Goal: Task Accomplishment & Management: Use online tool/utility

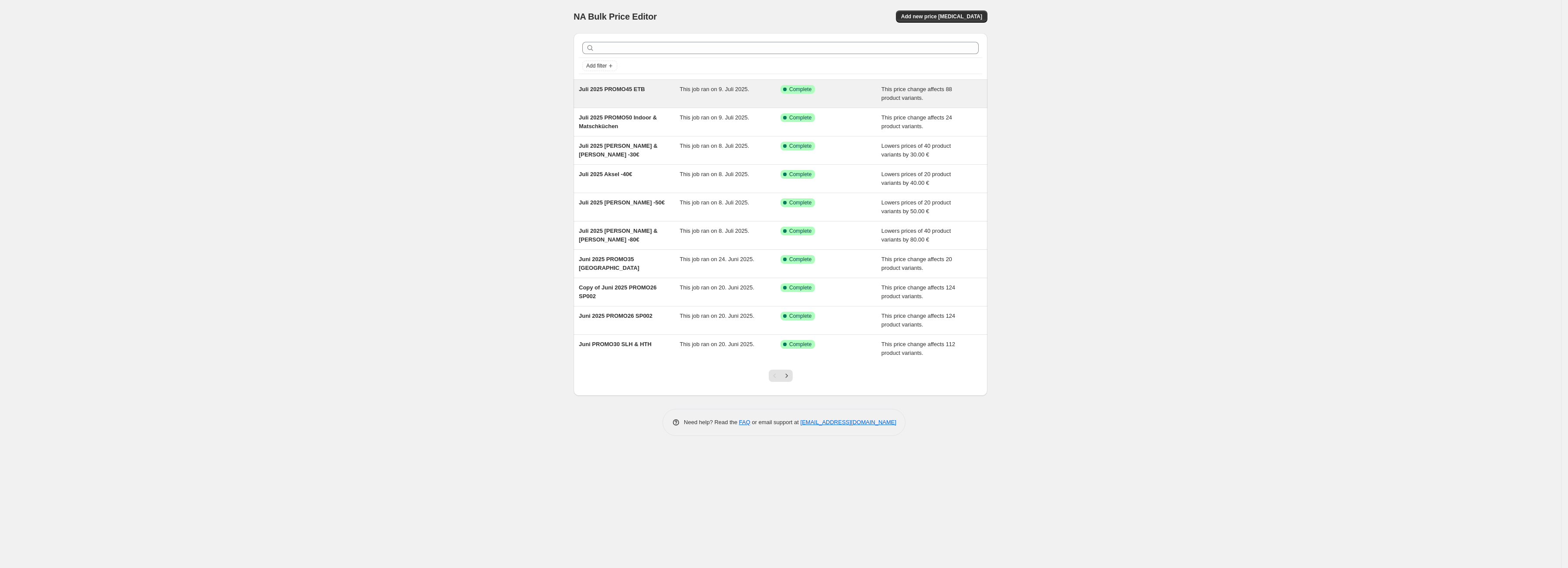
click at [615, 96] on div "Juli 2025 PROMO45 ETB" at bounding box center [629, 93] width 101 height 17
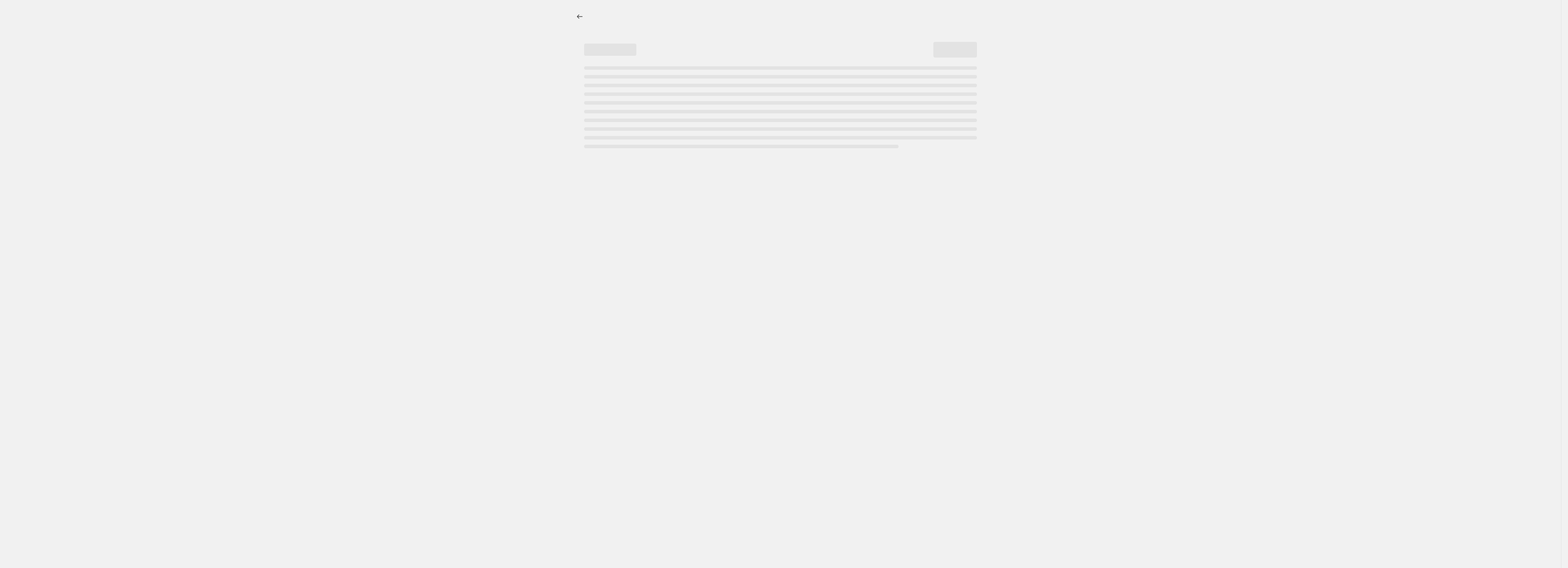
select select "pcap"
select select "no_change"
select select "tag"
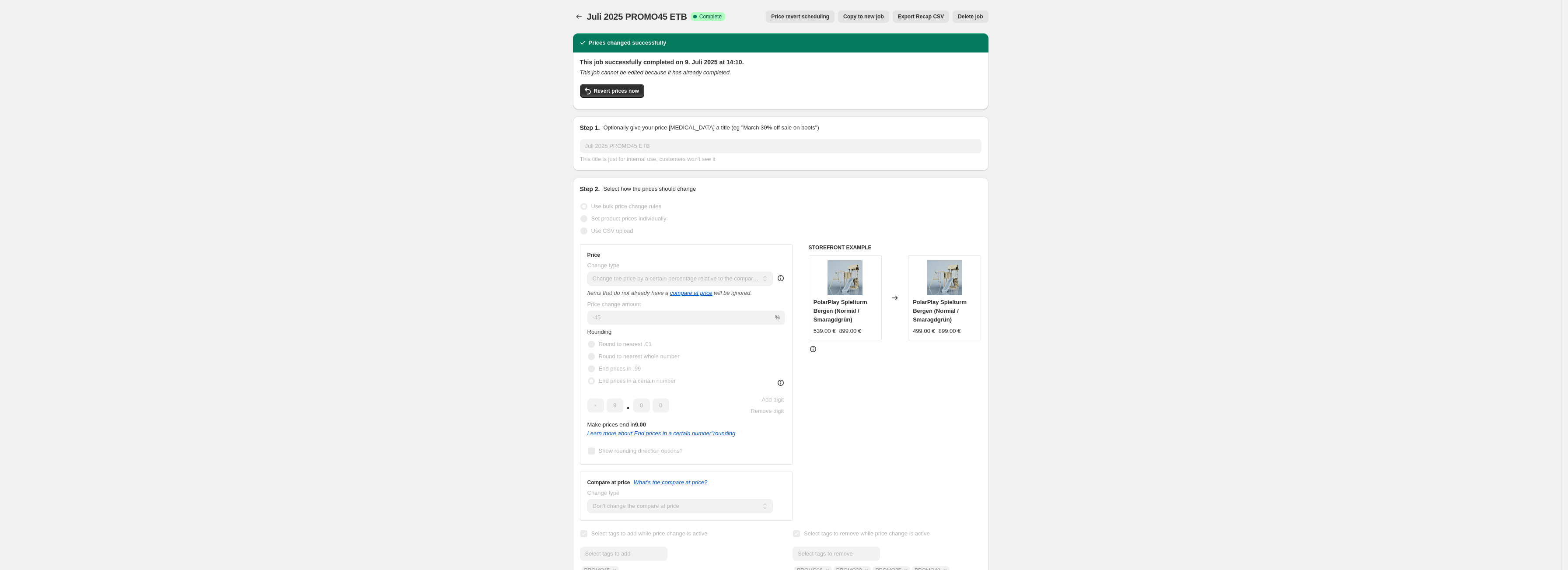
click at [864, 14] on span "Copy to new job" at bounding box center [864, 17] width 41 height 7
select select "pcap"
select select "no_change"
select select "tag"
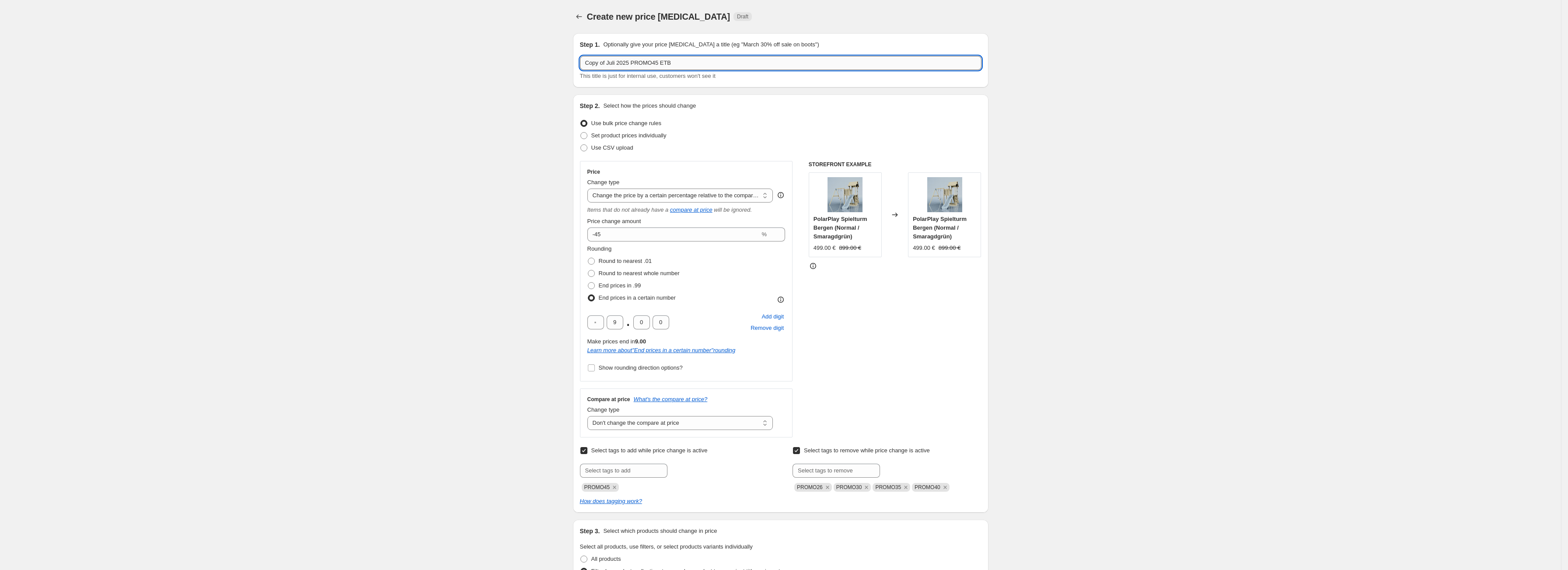
click at [756, 66] on input "Copy of Juli 2025 PROMO45 ETB" at bounding box center [781, 63] width 401 height 14
click at [651, 232] on input "-45" at bounding box center [674, 234] width 173 height 14
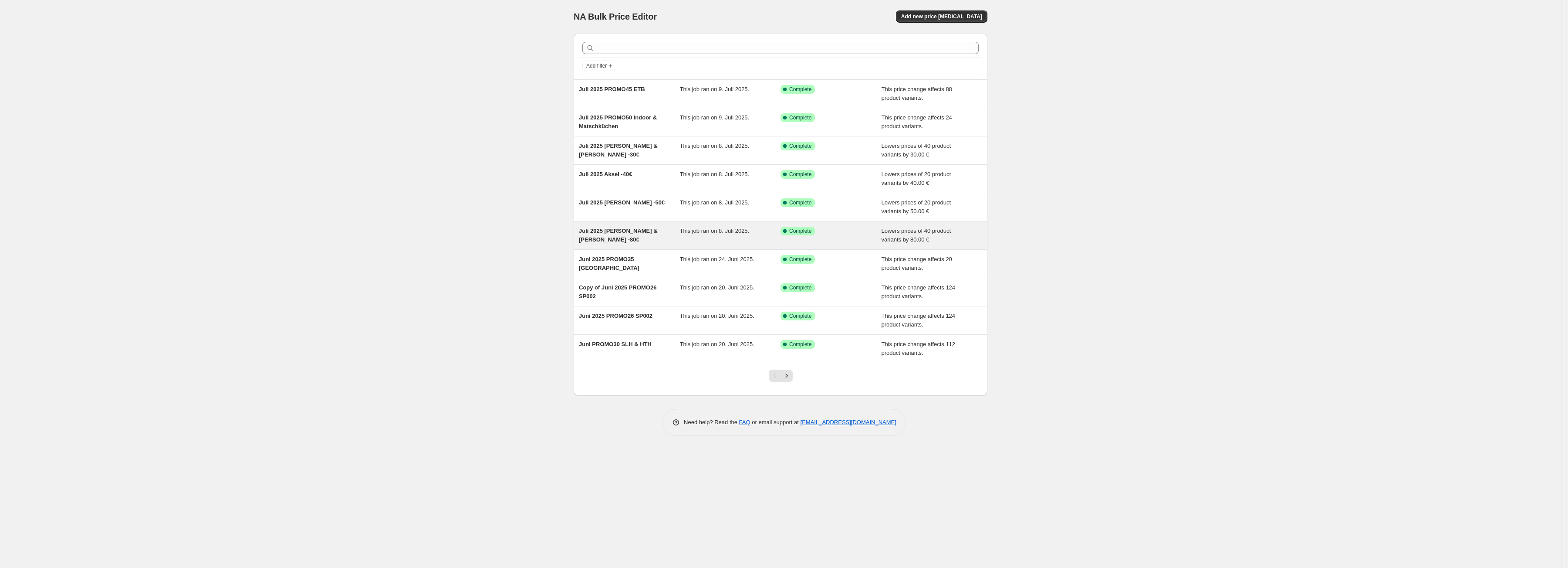
click at [610, 243] on div "Juli 2025 Nils & Bosse -80€" at bounding box center [629, 235] width 101 height 17
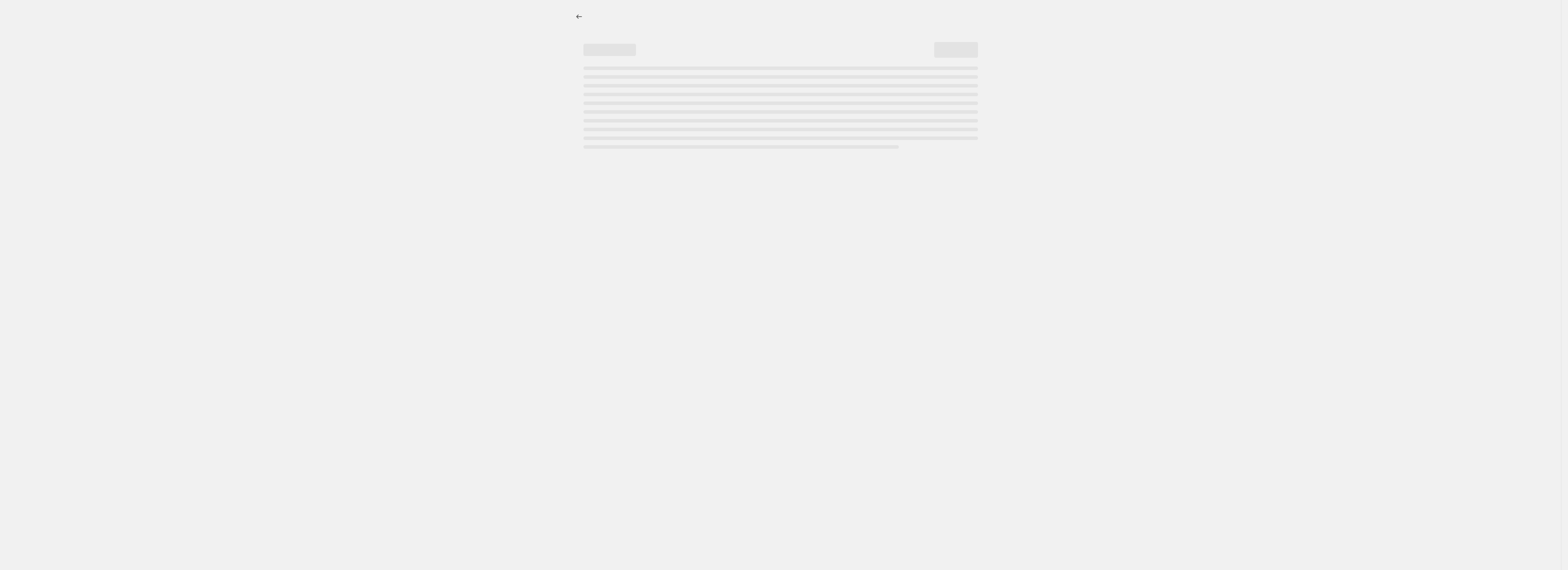
select select "by"
select select "no_change"
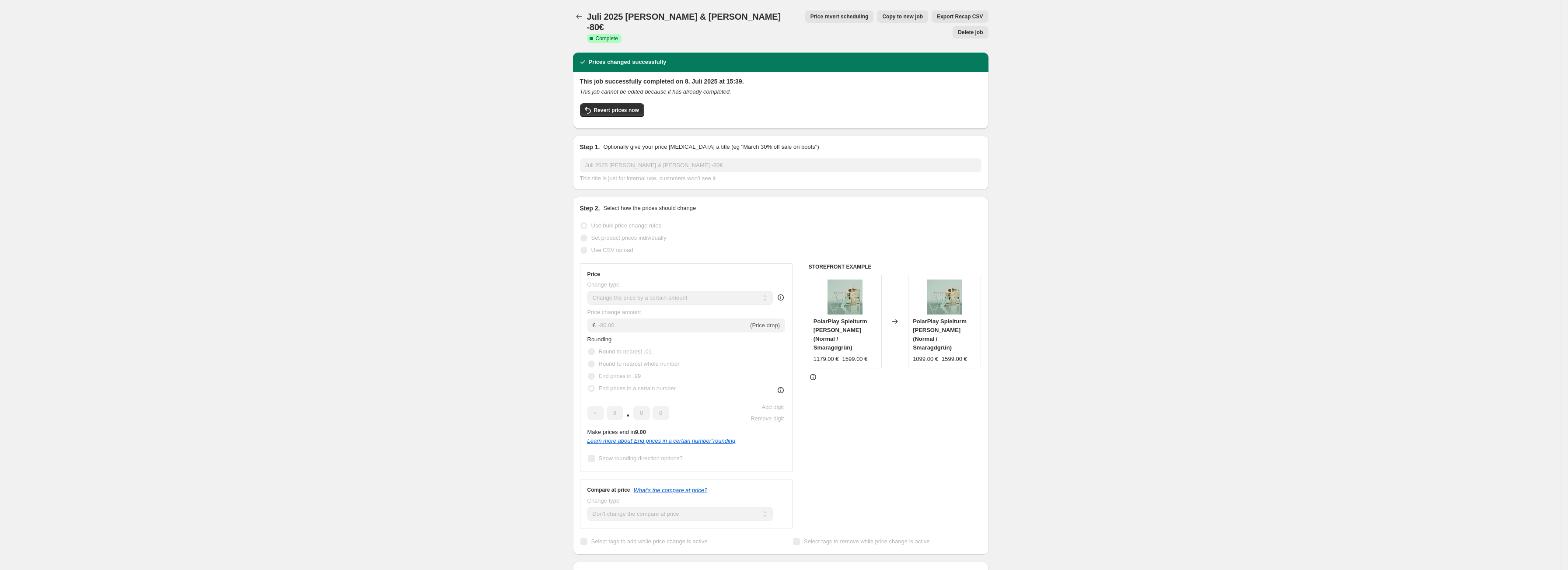
click at [882, 16] on span "Copy to new job" at bounding box center [902, 17] width 41 height 7
select select "by"
select select "no_change"
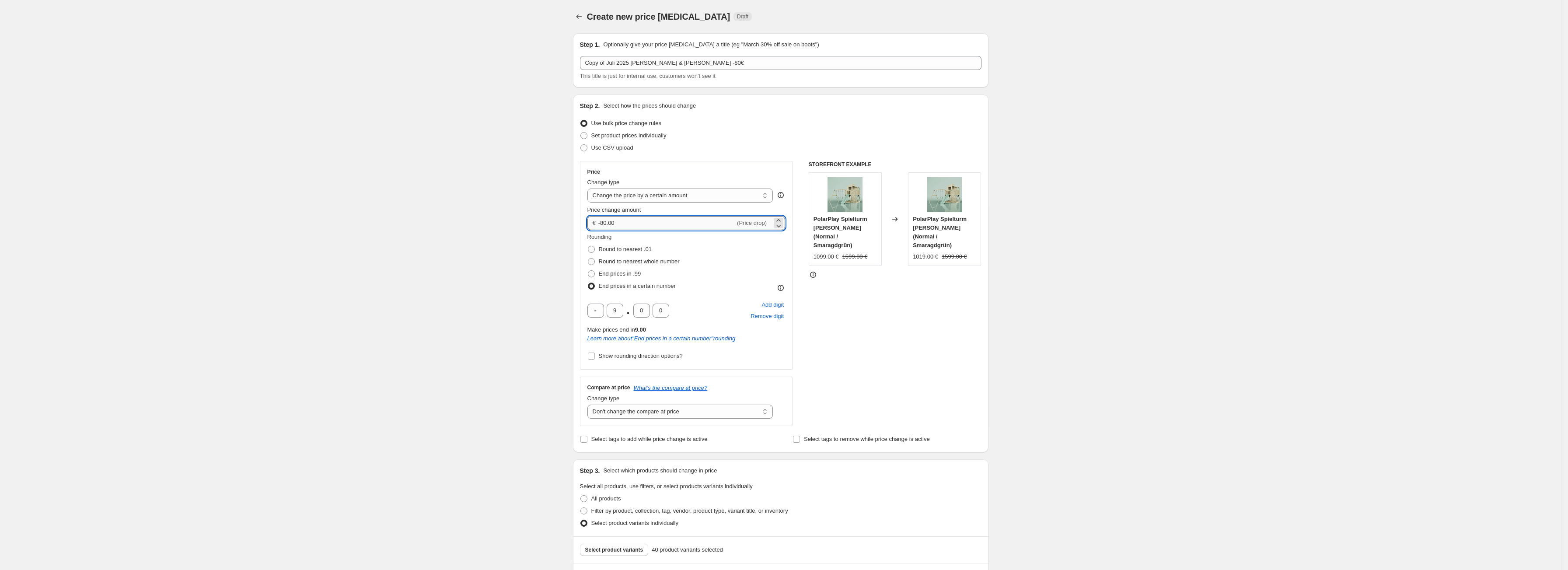
click at [642, 228] on input "-80.00" at bounding box center [666, 223] width 137 height 14
type input "-8"
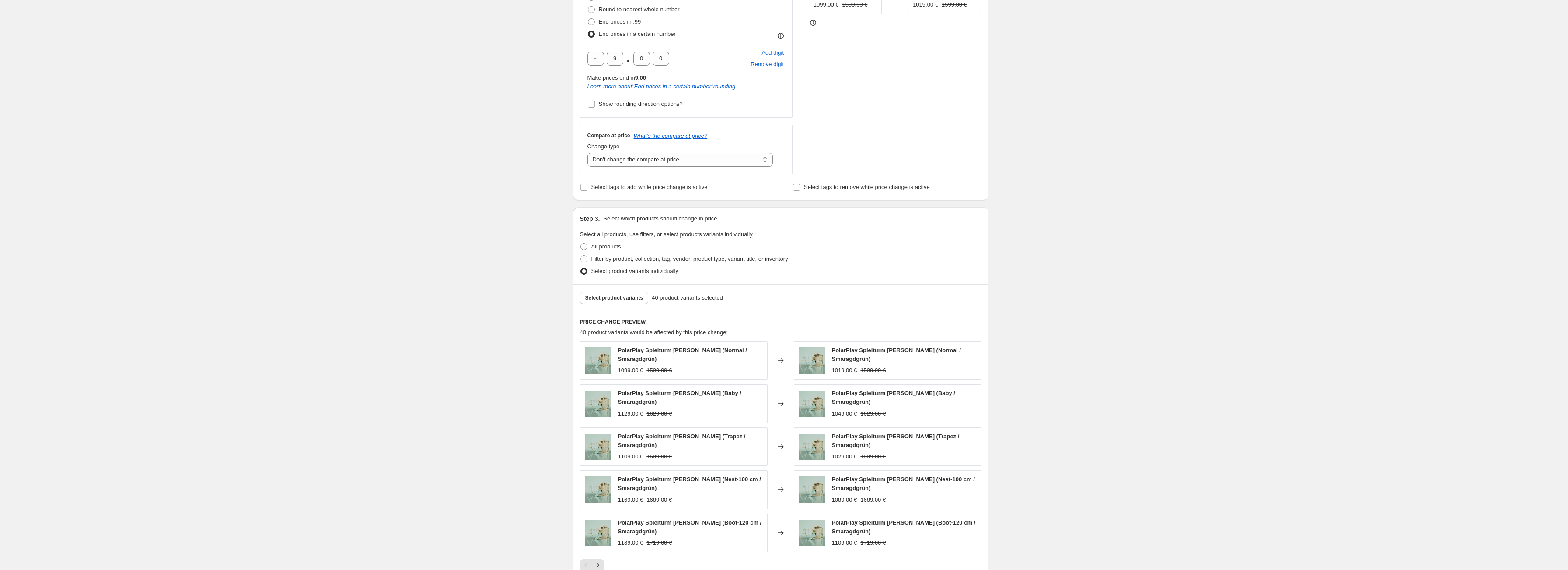
scroll to position [254, 0]
type input "50.00"
click at [617, 298] on span "Select product variants" at bounding box center [614, 296] width 58 height 7
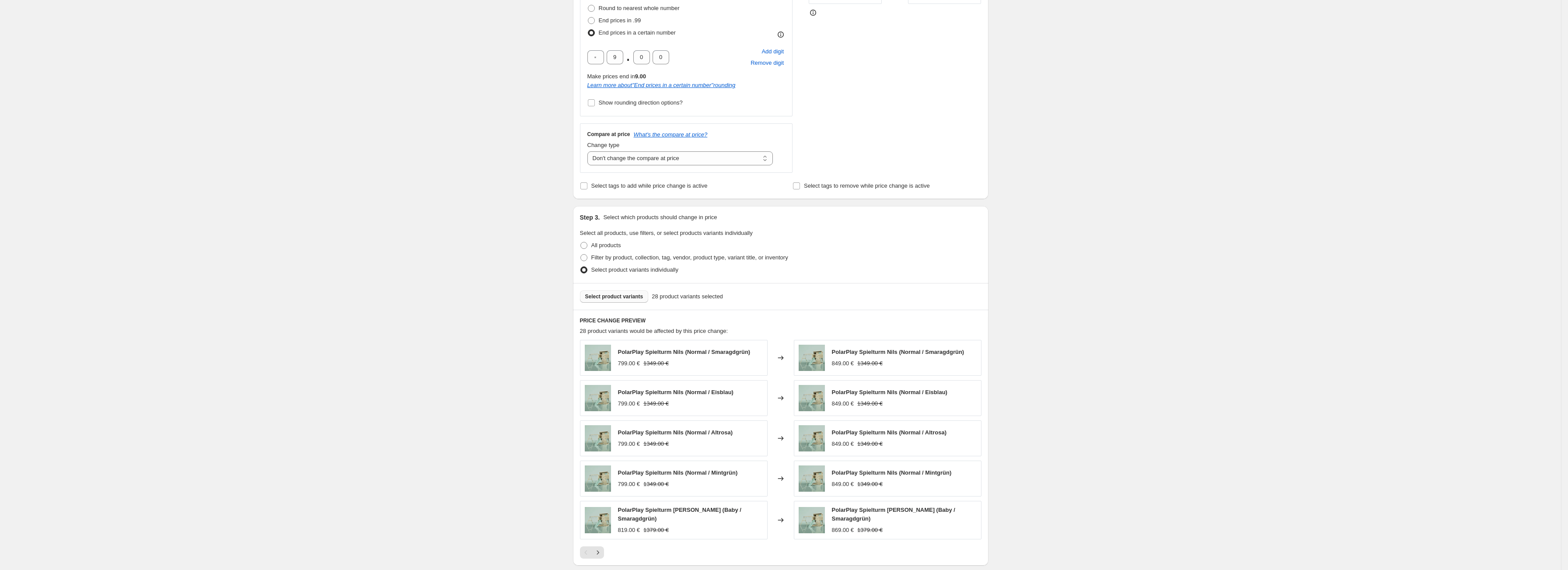
scroll to position [0, 0]
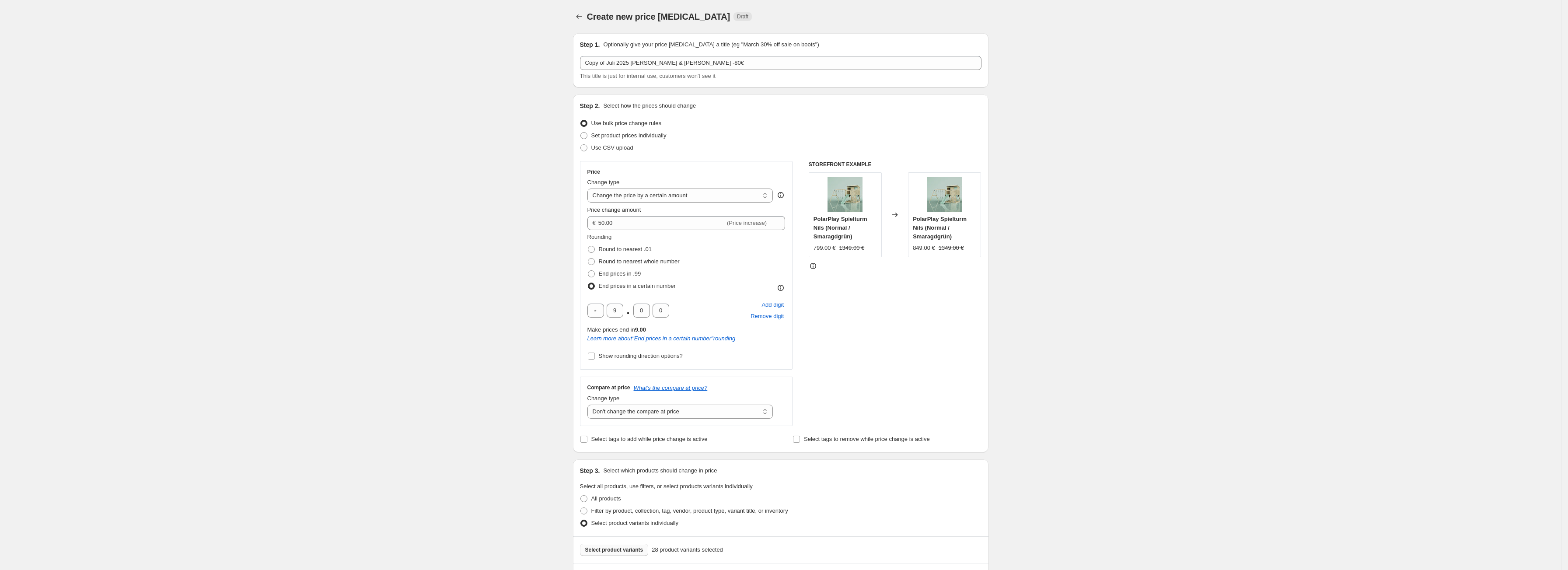
click at [611, 550] on span "Select product variants" at bounding box center [614, 550] width 58 height 7
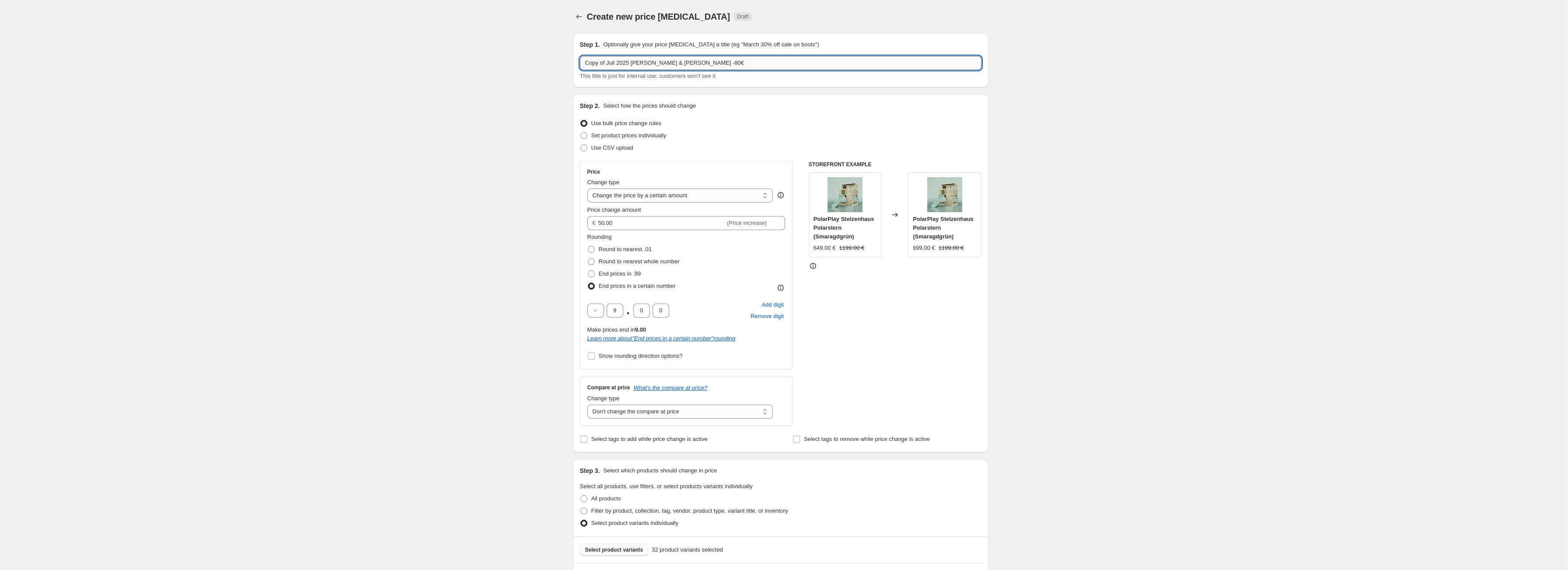
click at [892, 59] on input "Copy of Juli 2025 Nils & Bosse -80€" at bounding box center [781, 63] width 401 height 14
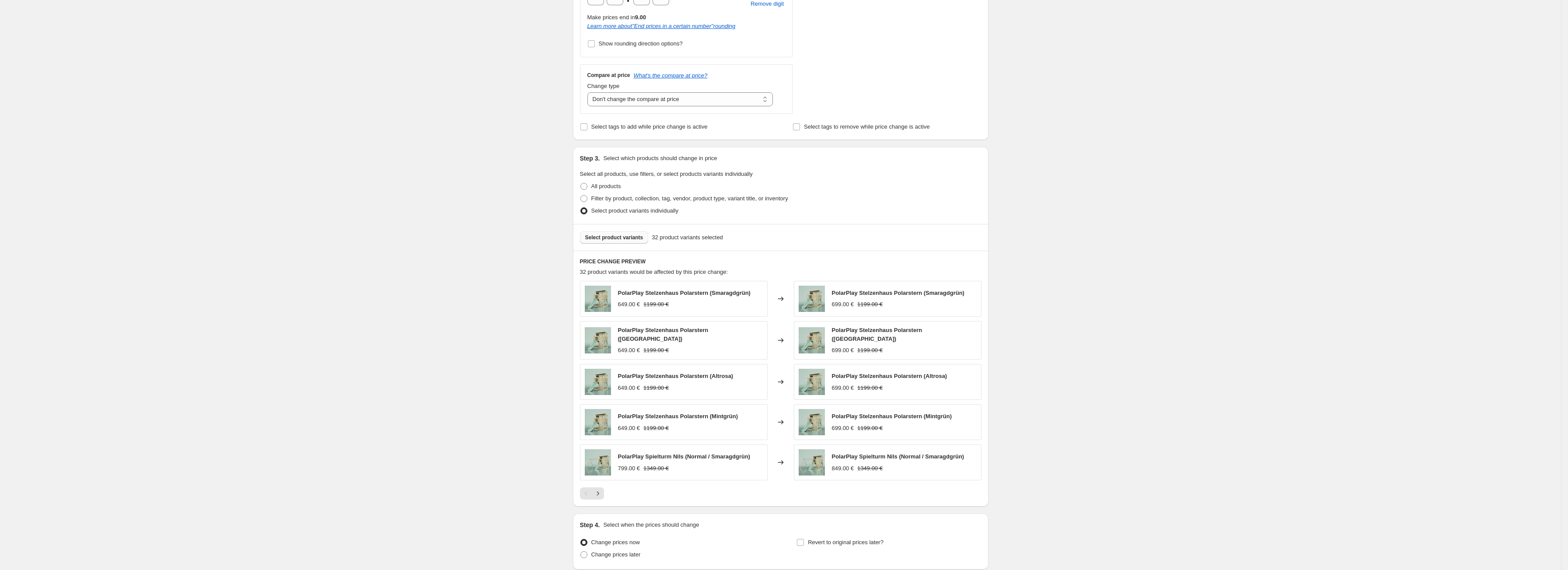
scroll to position [385, 0]
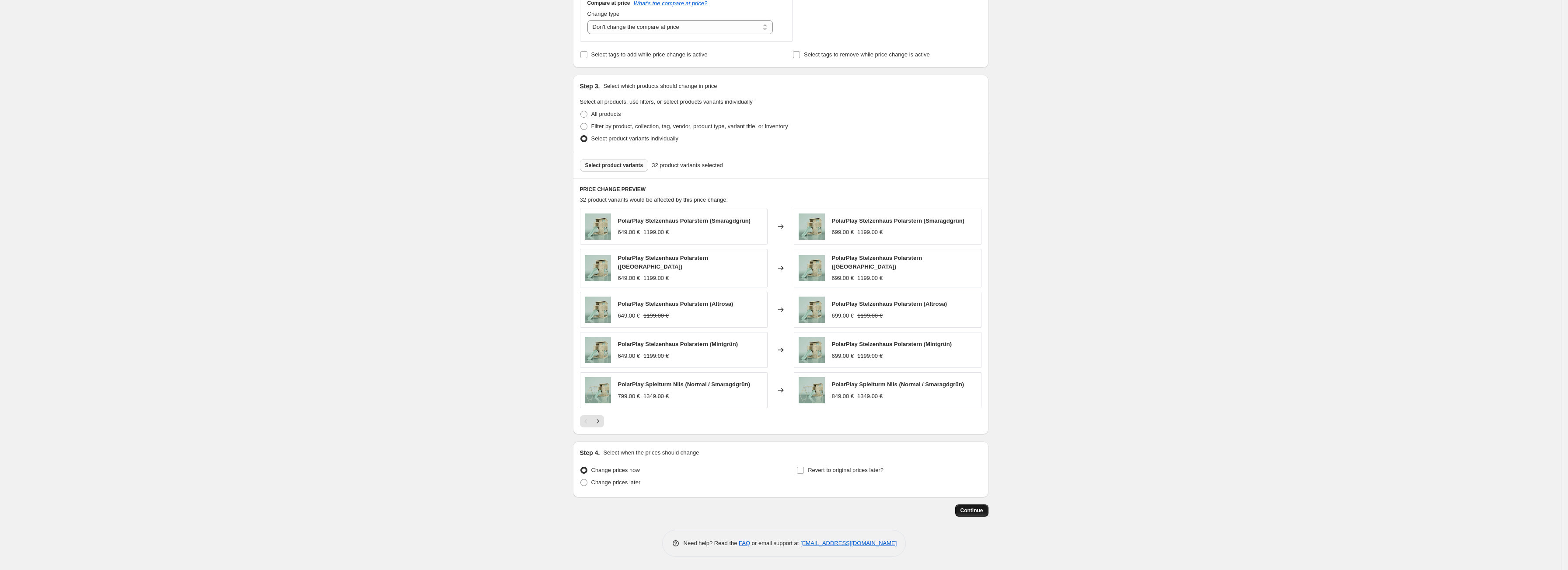
type input "Sep 2025 Nils & Polarstern & Tjorven +50€"
click at [974, 512] on span "Continue" at bounding box center [972, 510] width 23 height 7
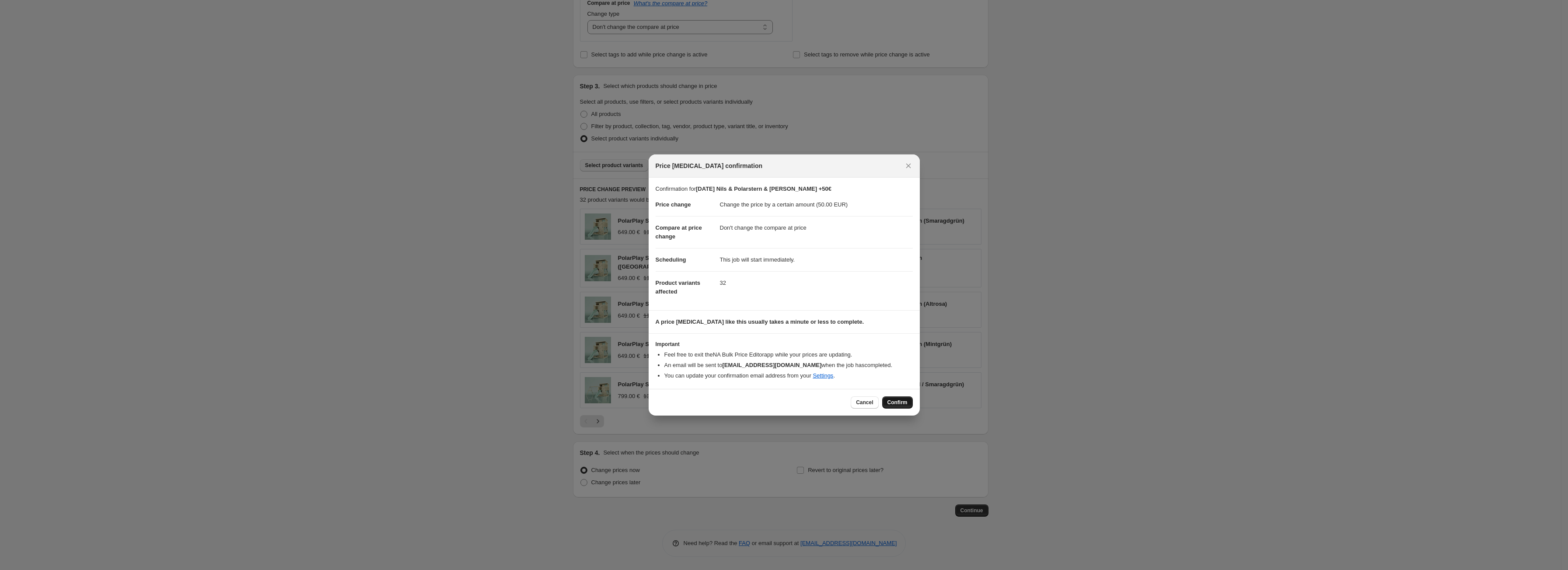
click at [891, 400] on span "Confirm" at bounding box center [898, 402] width 20 height 7
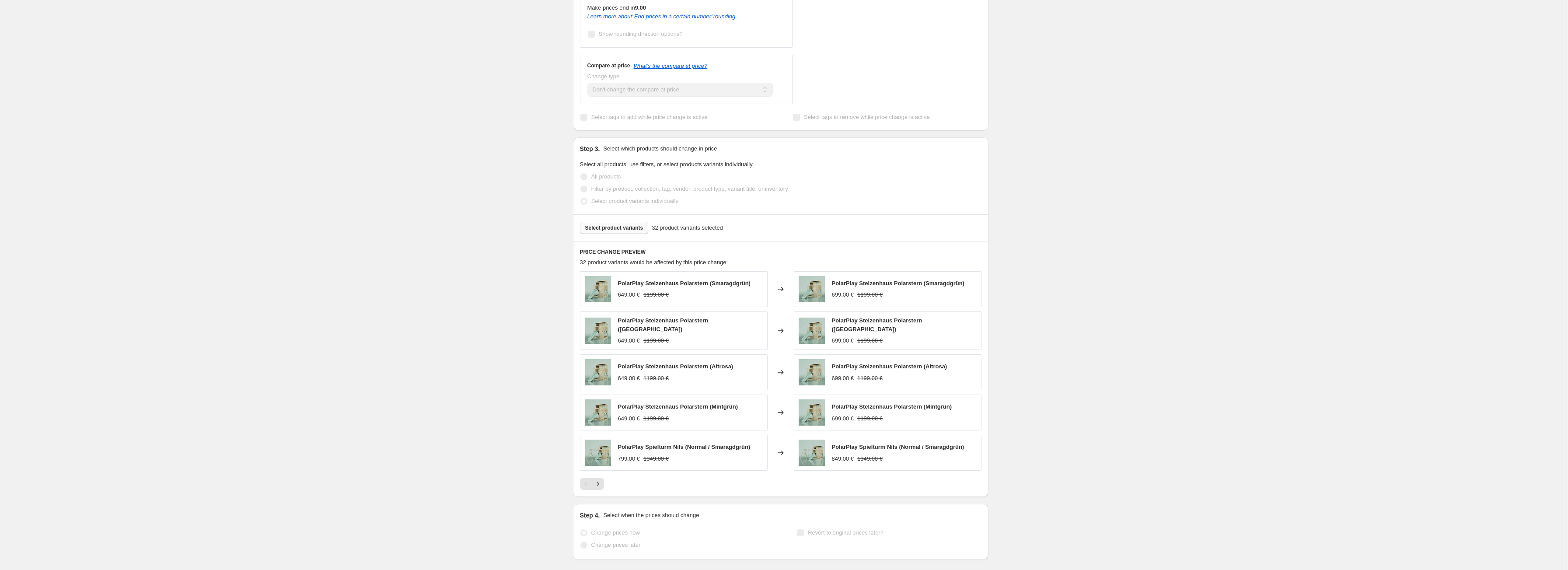
scroll to position [408, 0]
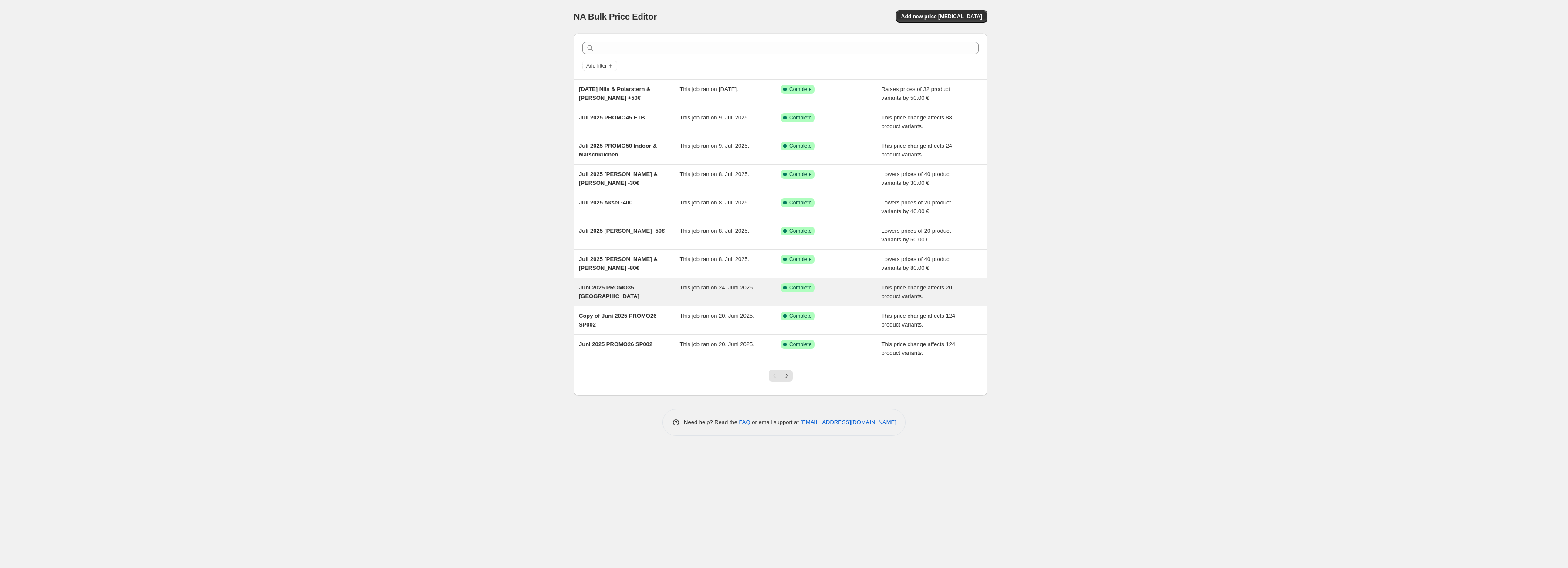
click at [605, 294] on div "Juni 2025 PROMO35 Aksel" at bounding box center [629, 292] width 101 height 17
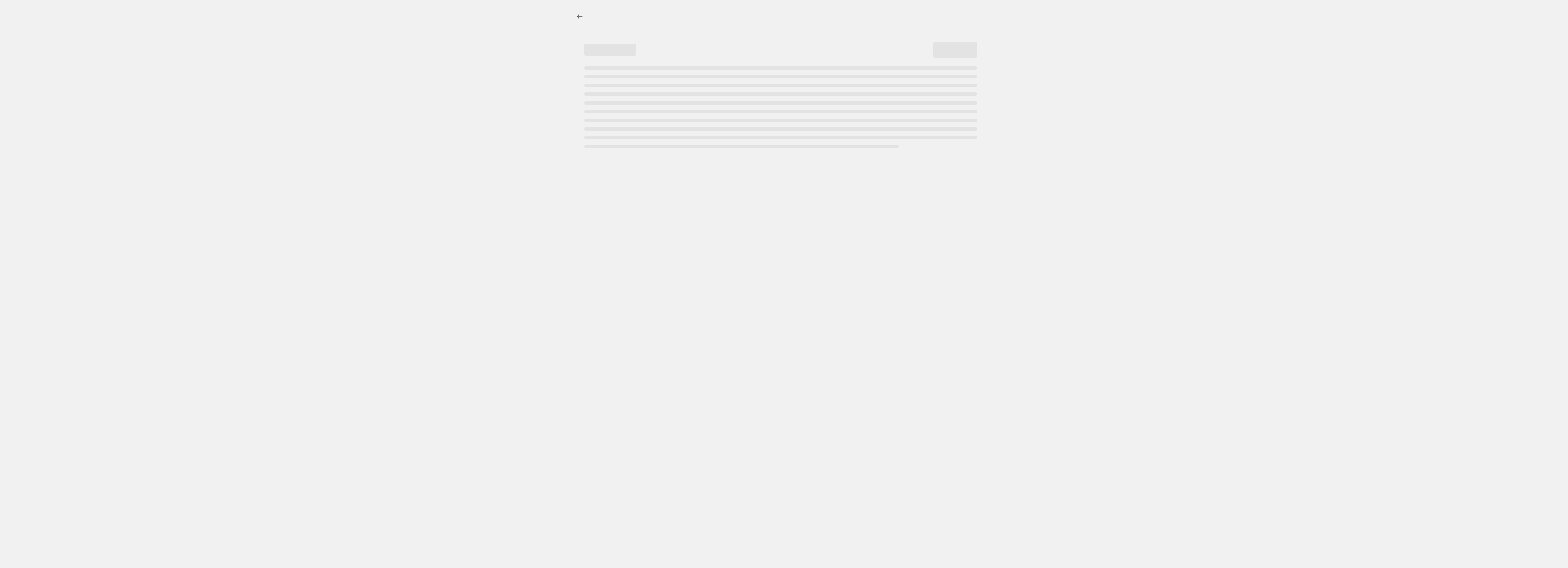
select select "pcap"
select select "no_change"
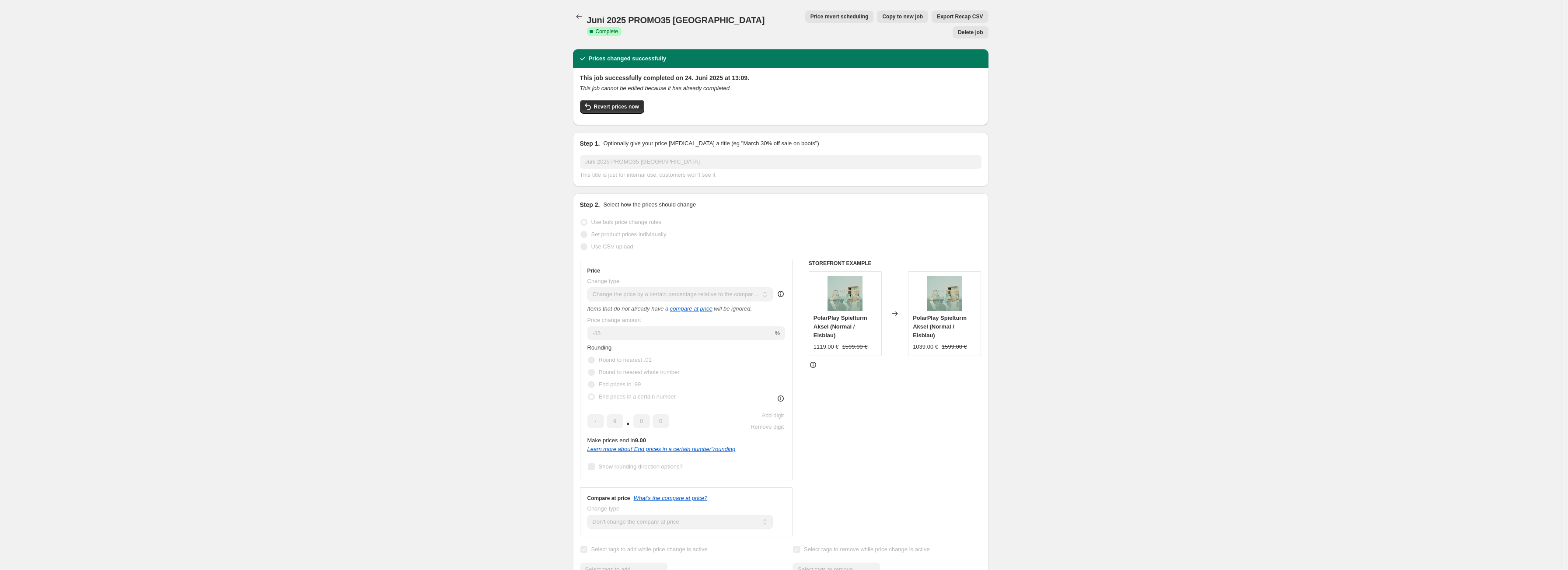
click at [883, 18] on span "Copy to new job" at bounding box center [902, 17] width 41 height 7
select select "pcap"
select select "no_change"
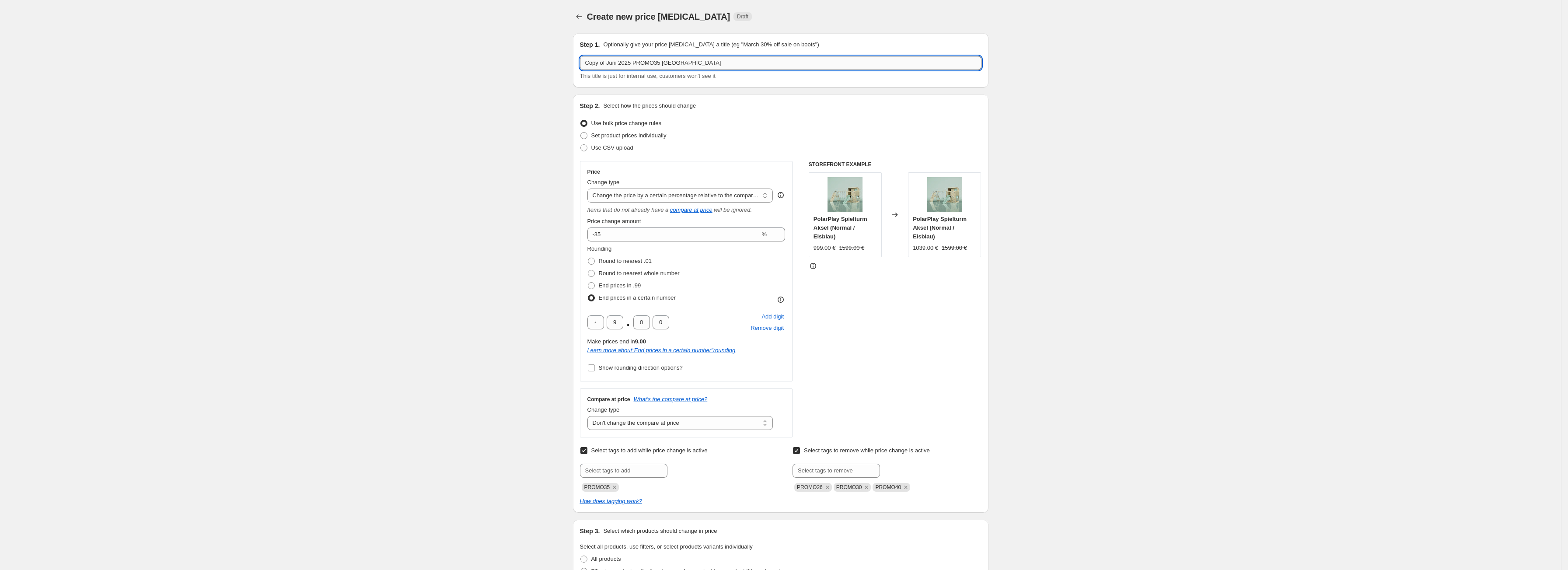
click at [633, 66] on input "Copy of Juni 2025 PROMO35 Aksel" at bounding box center [781, 63] width 401 height 14
click at [752, 66] on input "Sep 2025 PROMO35 Aksel" at bounding box center [781, 63] width 401 height 14
type input "Sep 2025 Aksel +50€"
click at [636, 199] on select "Change the price to a certain amount Change the price by a certain amount Chang…" at bounding box center [680, 195] width 186 height 14
select select "by"
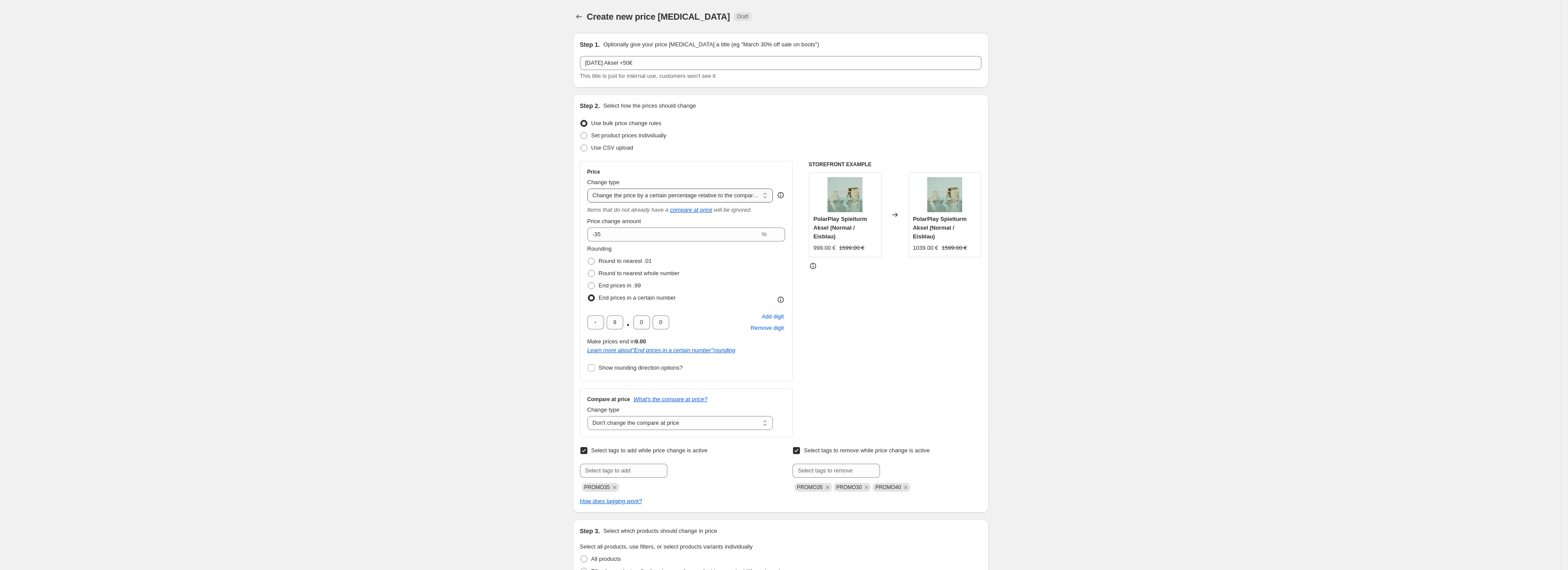
click at [591, 189] on select "Change the price to a certain amount Change the price by a certain amount Chang…" at bounding box center [680, 195] width 186 height 14
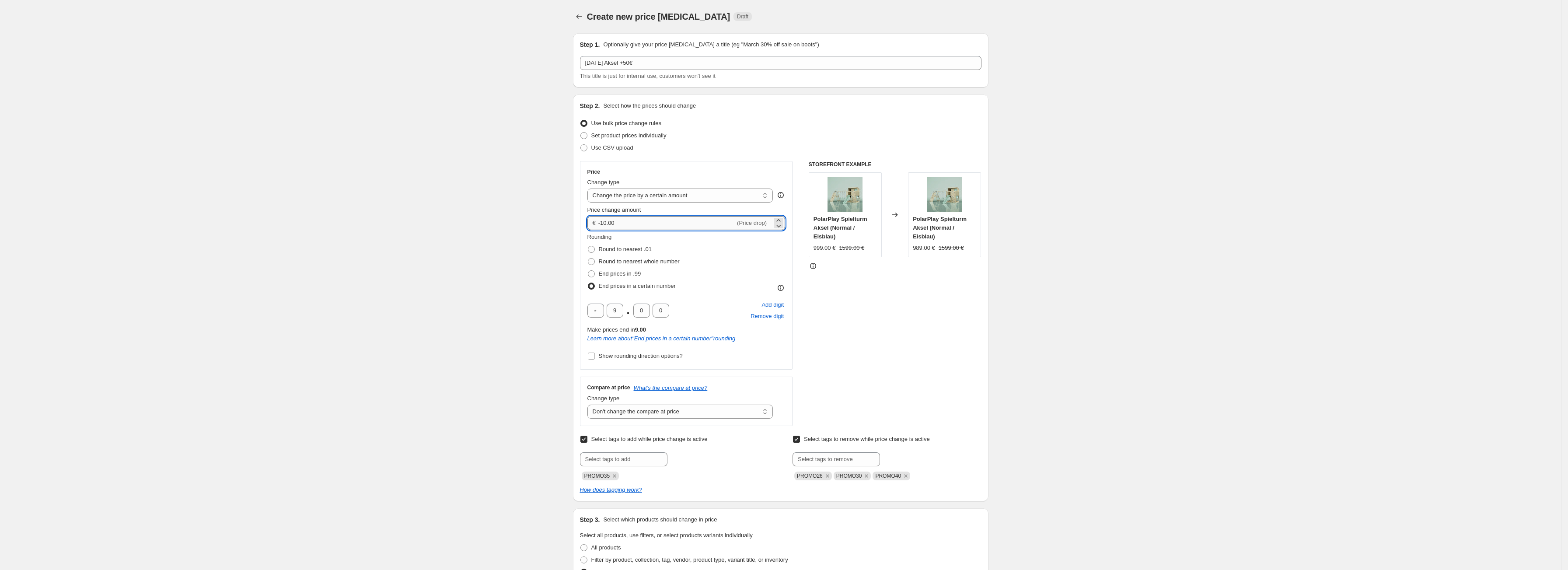
click at [637, 225] on input "-10.00" at bounding box center [666, 223] width 137 height 14
type input "50.00"
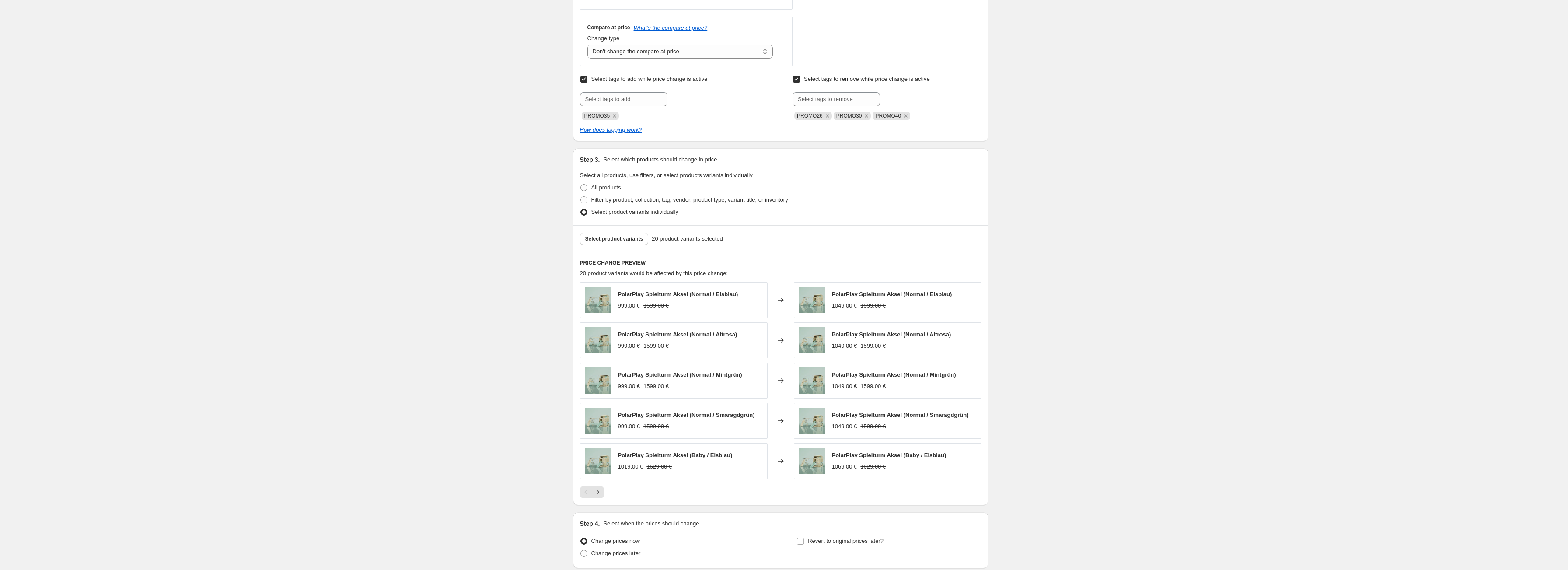
scroll to position [434, 0]
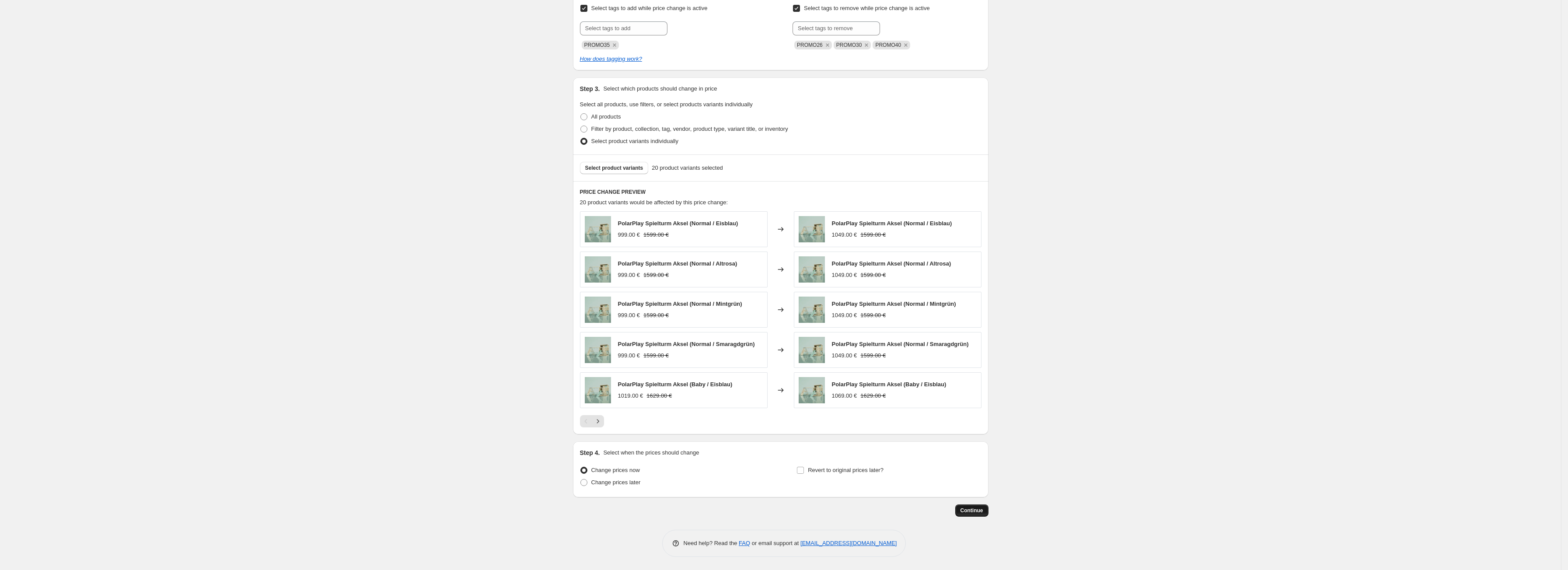
click at [983, 507] on span "Continue" at bounding box center [972, 510] width 23 height 7
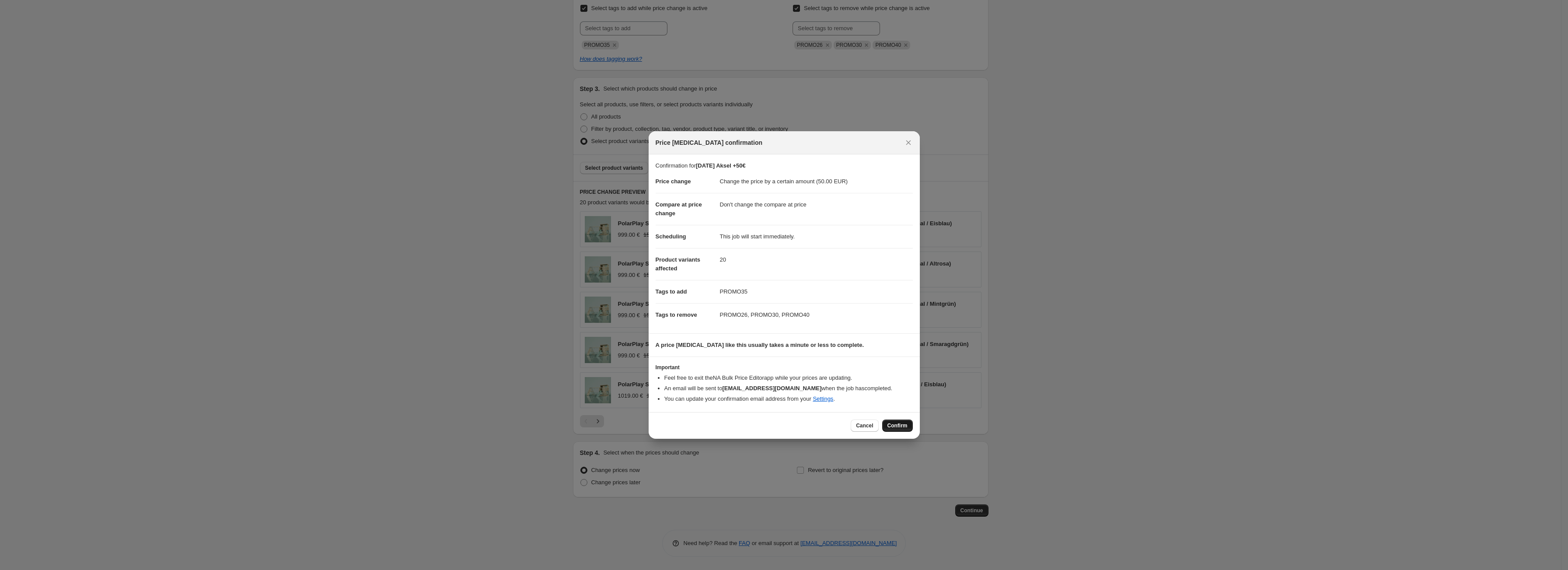
click at [898, 428] on span "Confirm" at bounding box center [898, 425] width 20 height 7
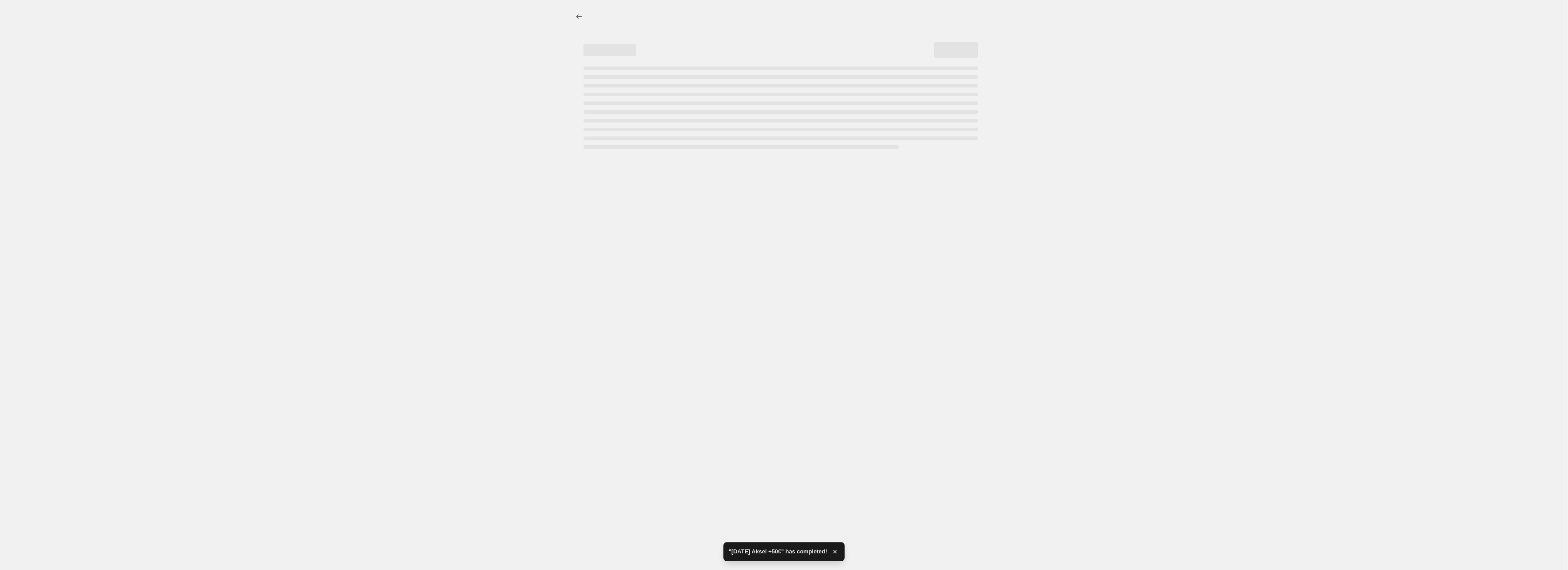
select select "by"
select select "no_change"
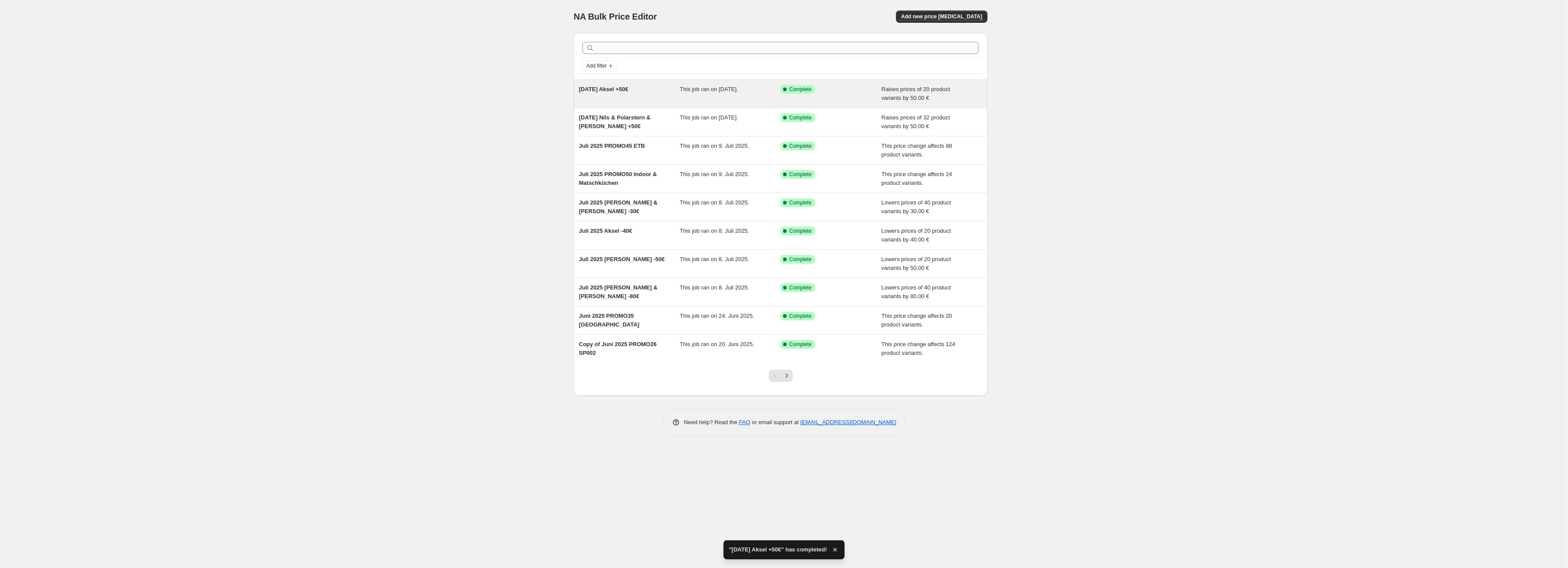
click at [602, 95] on div "Sep 2025 Aksel +50€" at bounding box center [629, 93] width 101 height 17
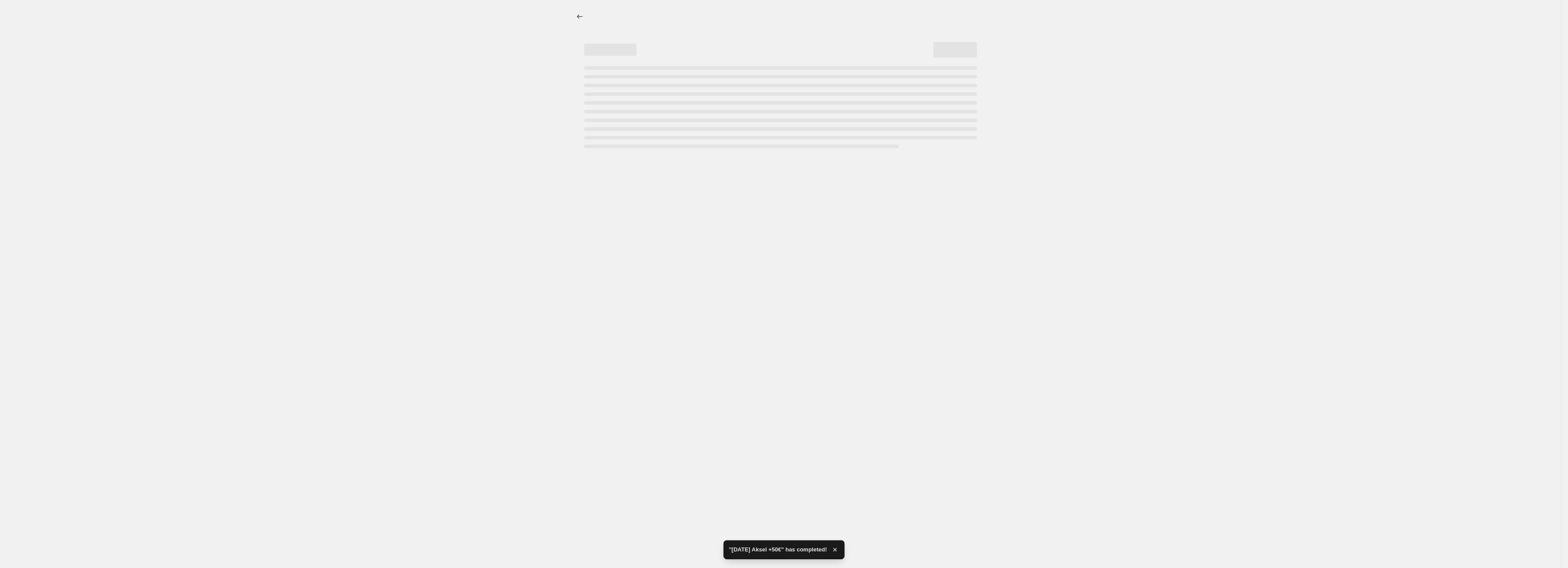
select select "by"
select select "no_change"
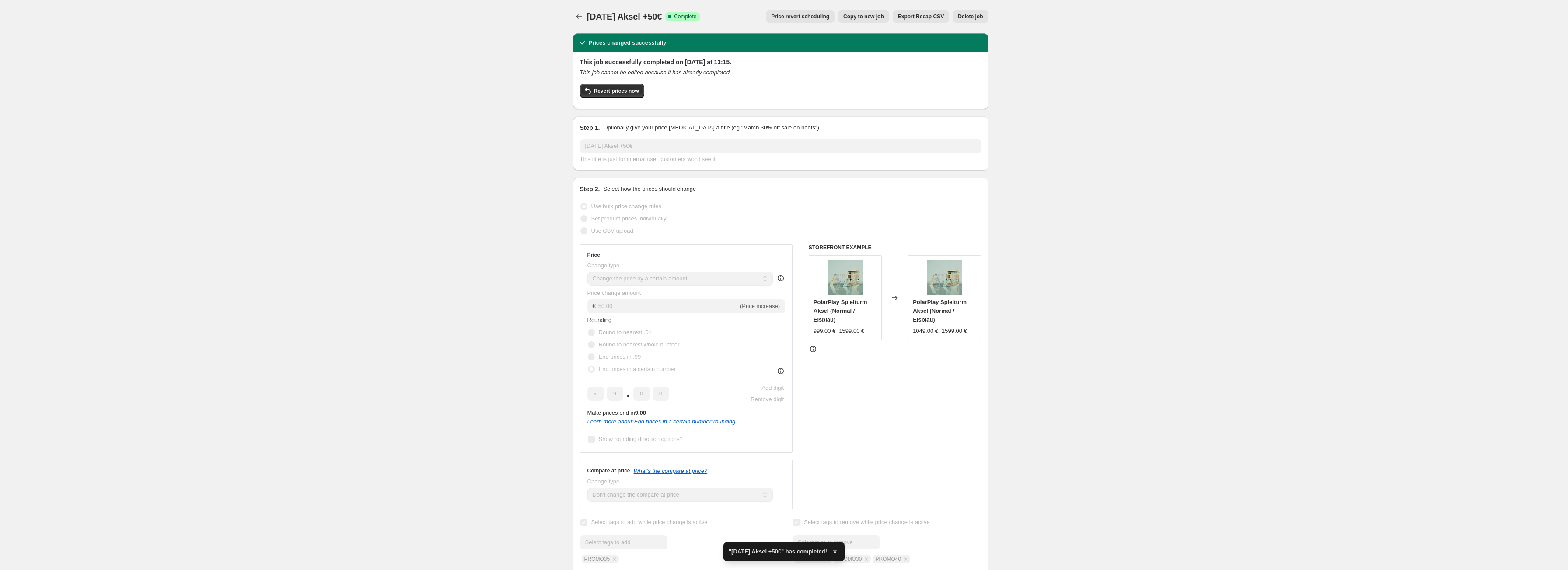
click at [873, 17] on span "Copy to new job" at bounding box center [864, 17] width 41 height 7
select select "by"
select select "no_change"
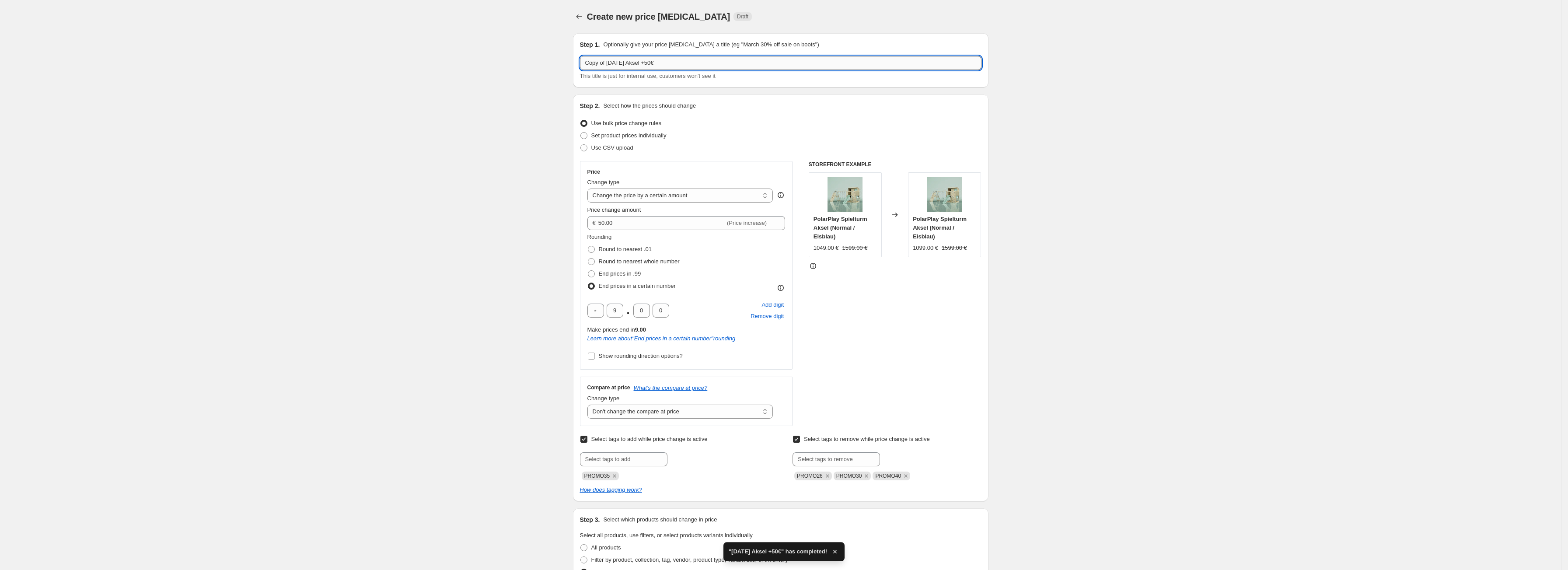
click at [748, 62] on input "Copy of Sep 2025 Aksel +50€" at bounding box center [781, 63] width 401 height 14
type input "Sep 2025 Emil -10€"
click at [686, 223] on input "50.00" at bounding box center [662, 223] width 127 height 14
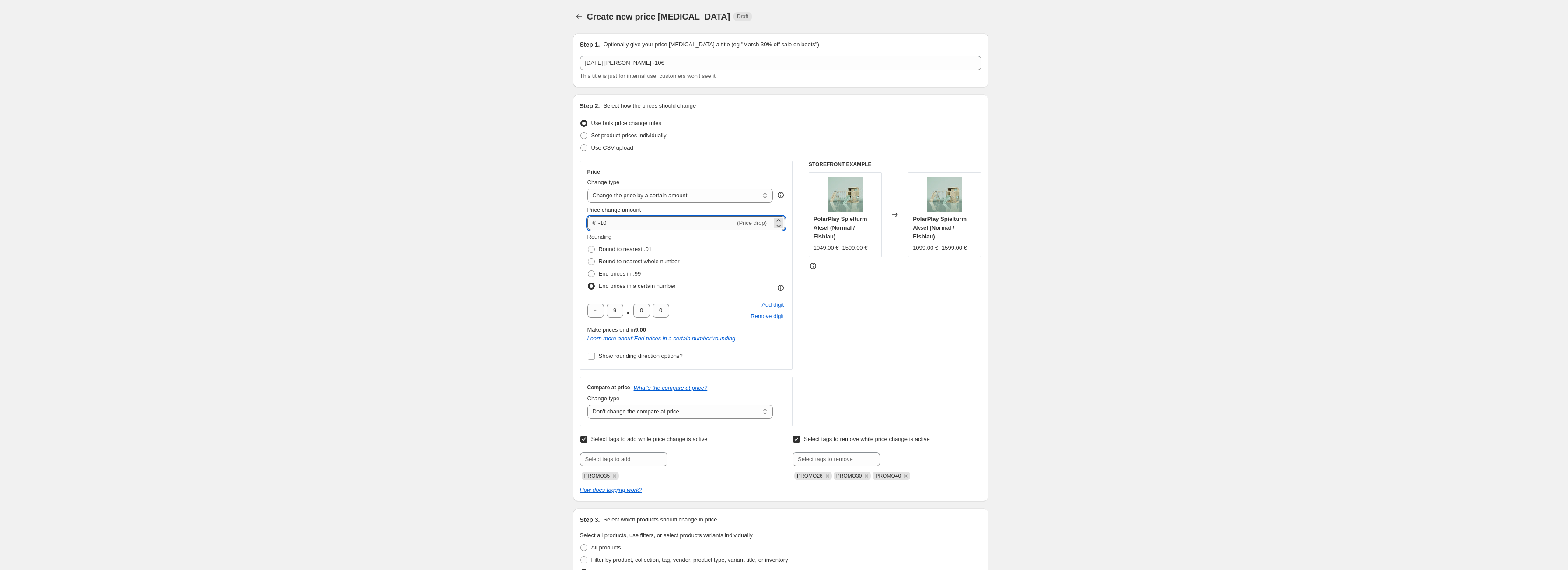
type input "-10.00"
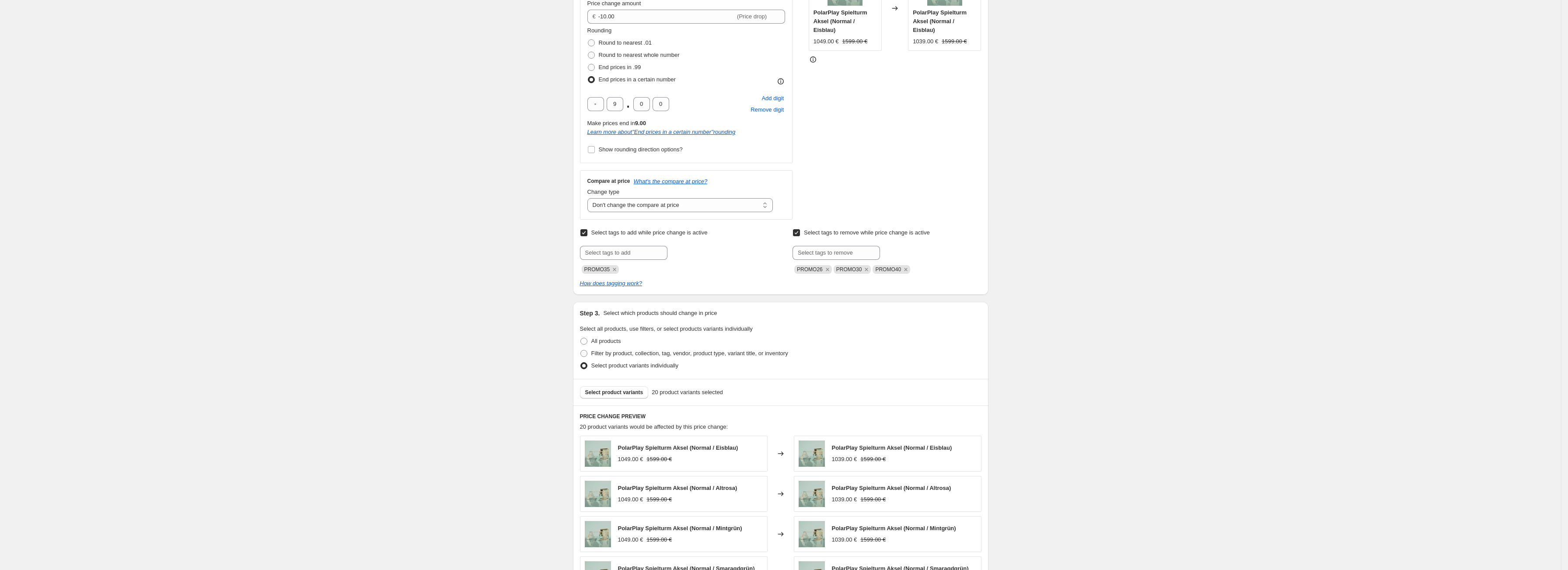
scroll to position [239, 0]
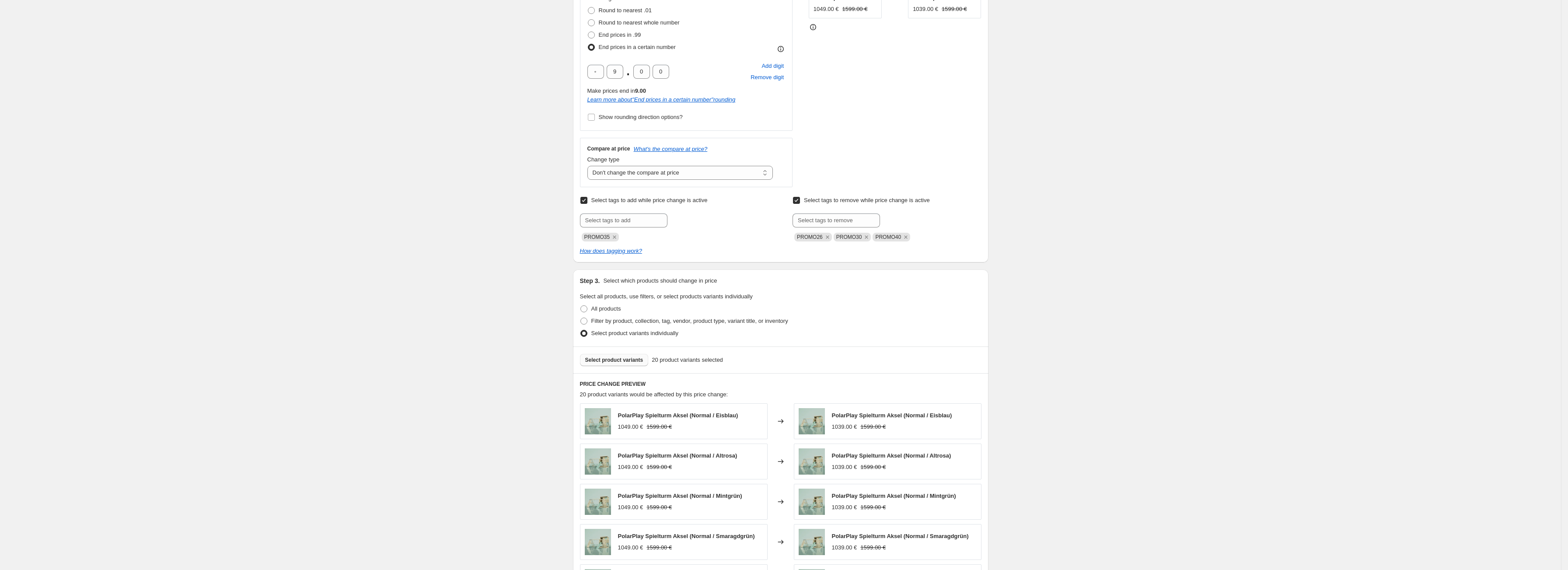
click at [629, 361] on span "Select product variants" at bounding box center [614, 360] width 58 height 7
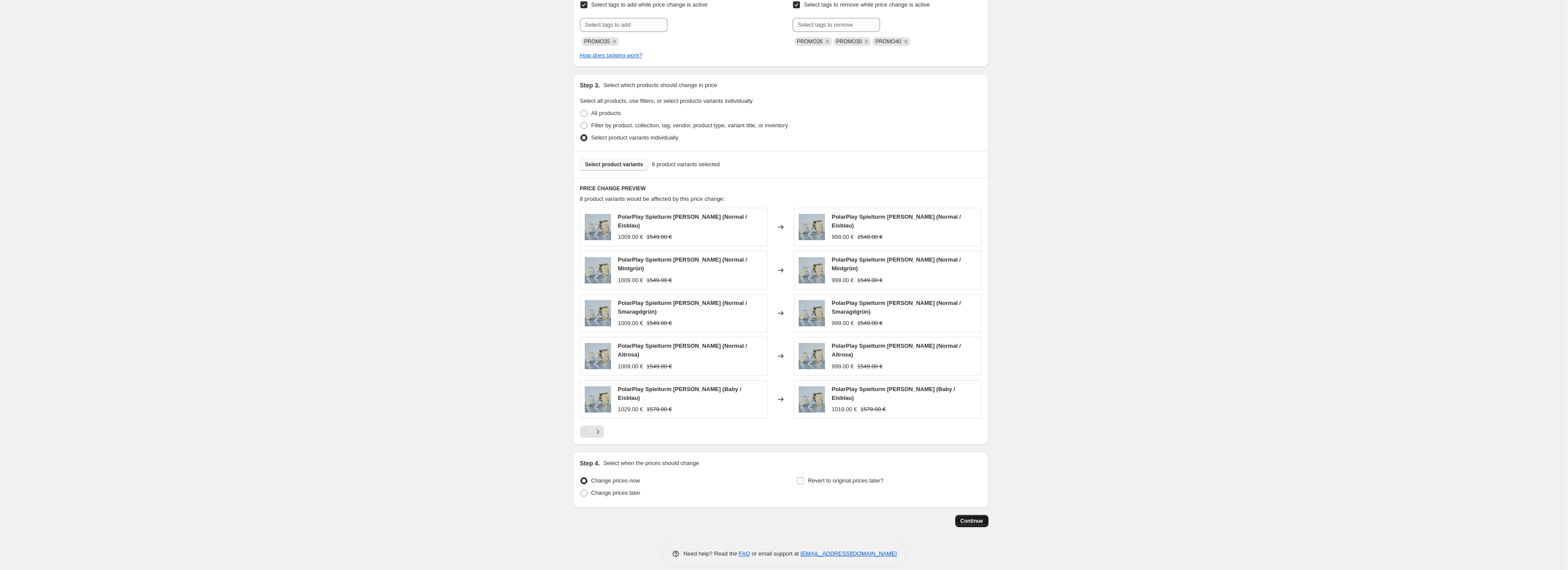
click at [983, 517] on span "Continue" at bounding box center [972, 520] width 23 height 7
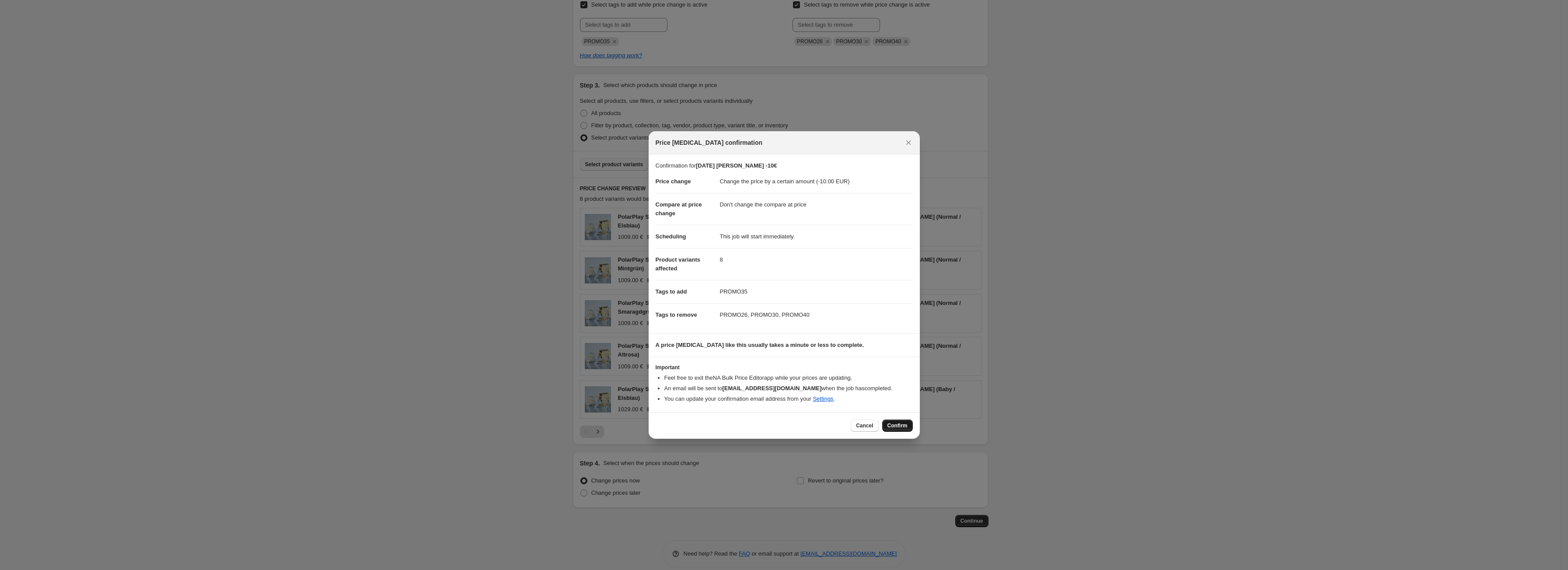
click at [900, 425] on span "Confirm" at bounding box center [898, 425] width 20 height 7
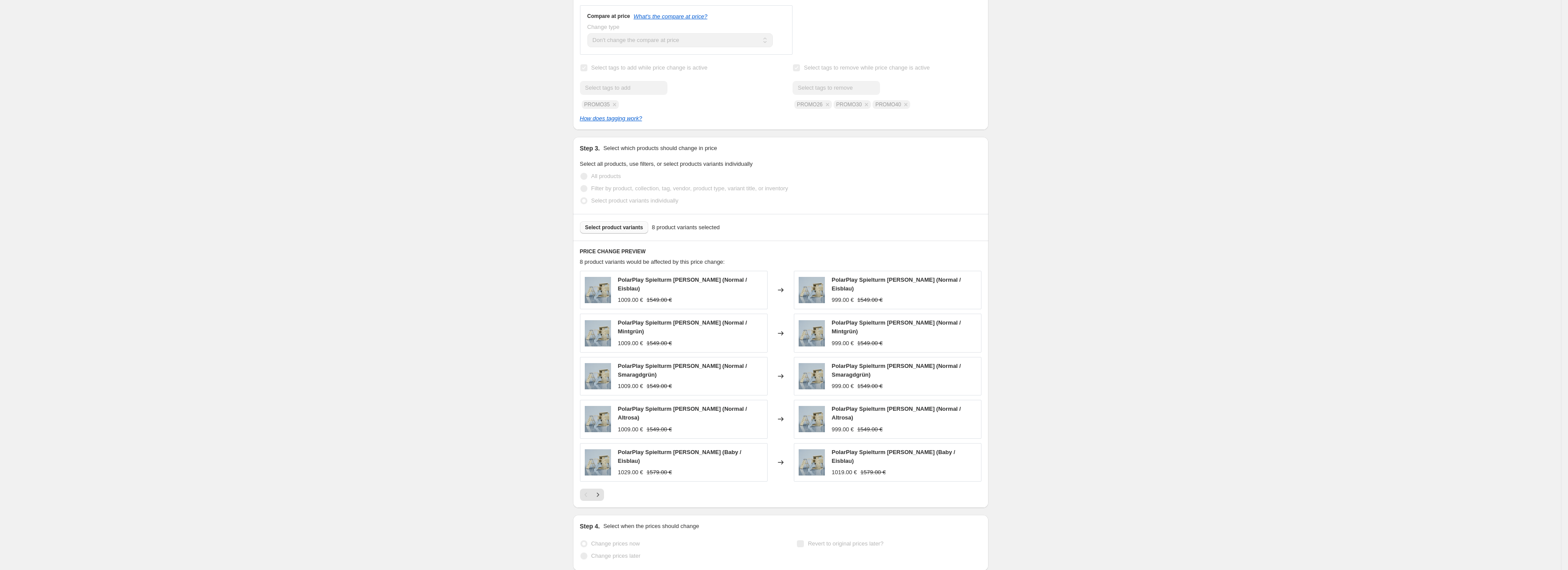
scroll to position [457, 0]
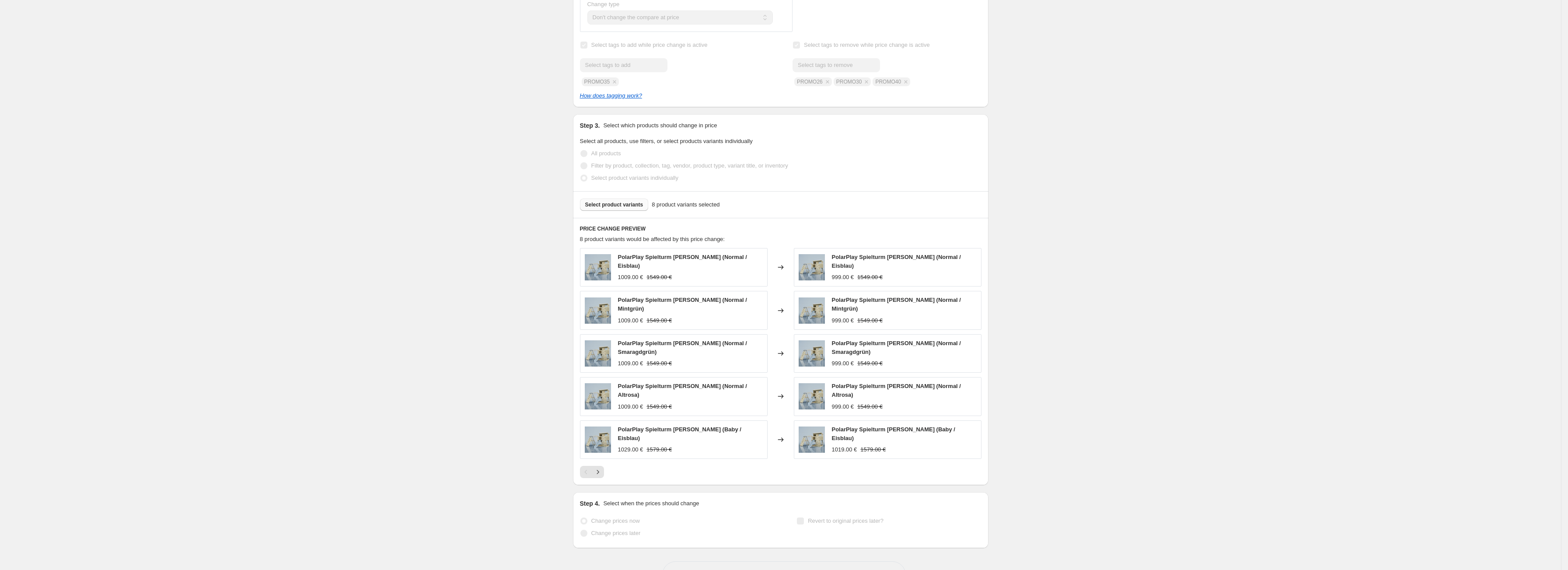
select select "by"
select select "no_change"
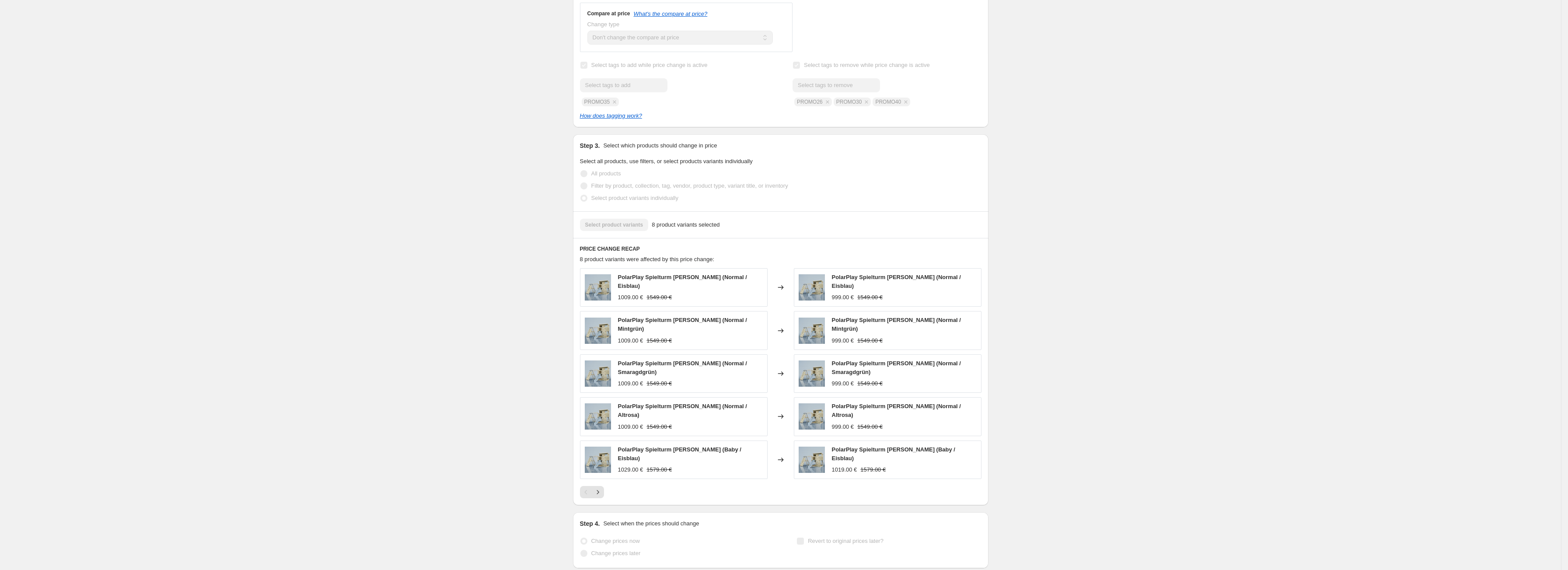
scroll to position [0, 0]
